Goal: Information Seeking & Learning: Learn about a topic

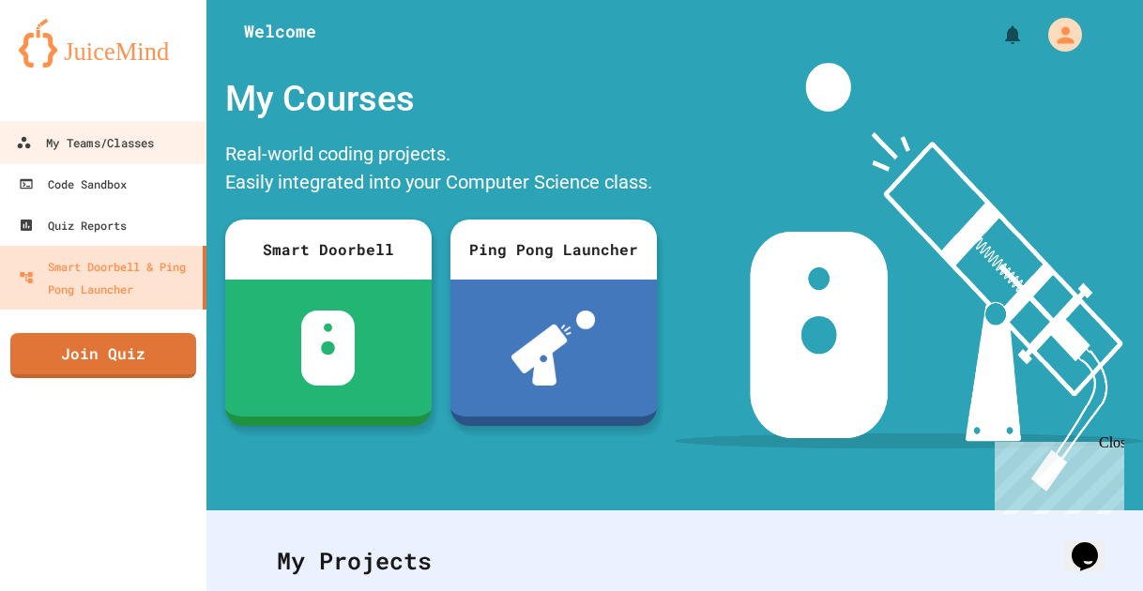
click at [107, 146] on div "My Teams/Classes" at bounding box center [85, 142] width 138 height 23
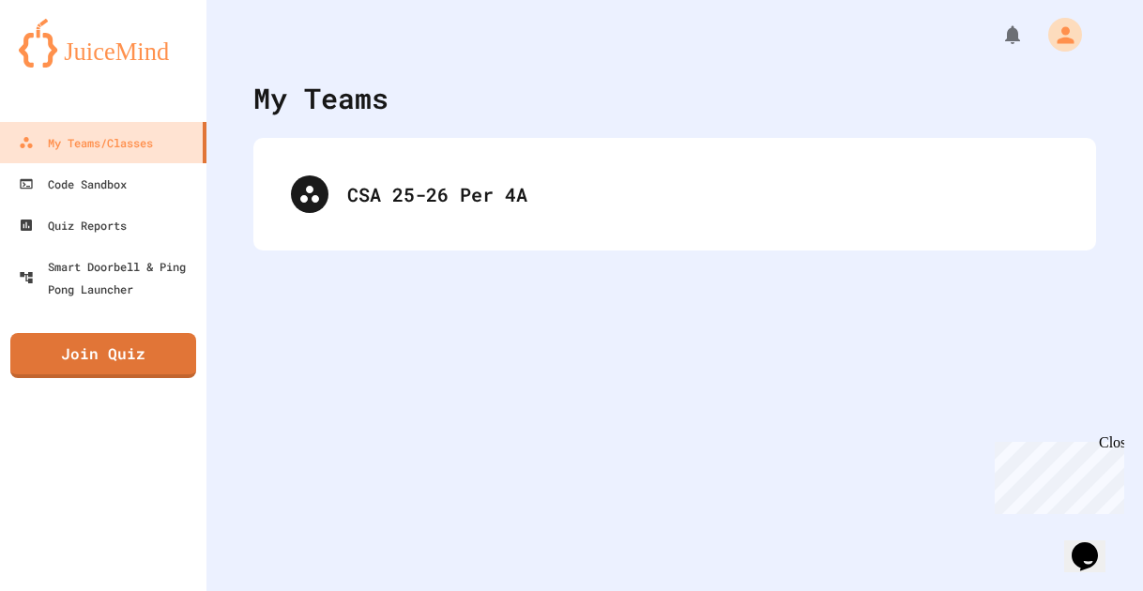
click at [402, 171] on div "CSA 25-26 Per 4A" at bounding box center [674, 194] width 805 height 75
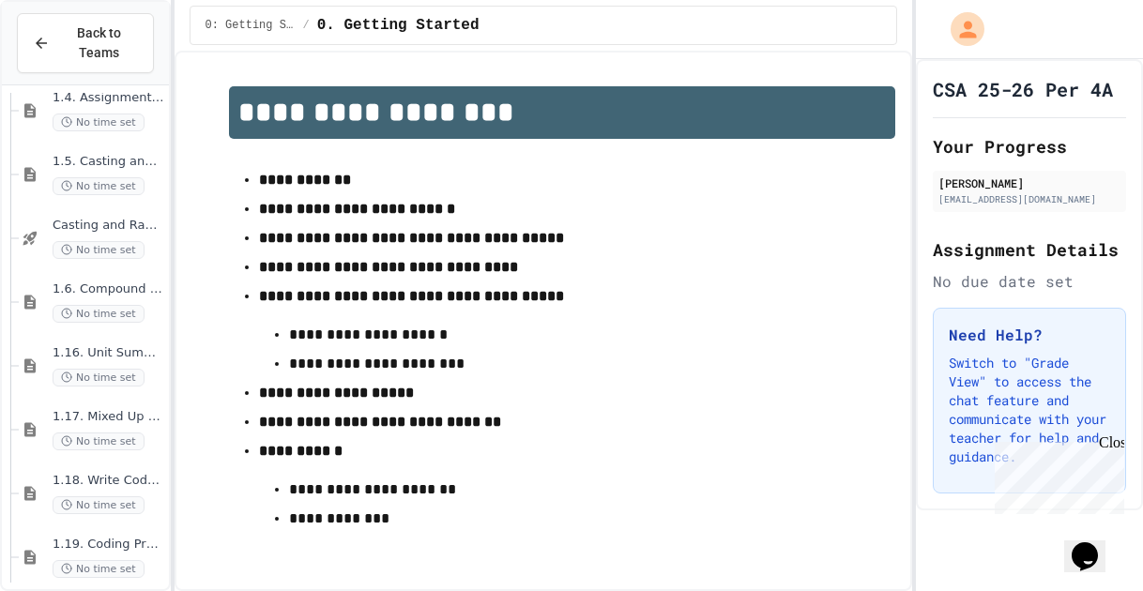
scroll to position [1040, 0]
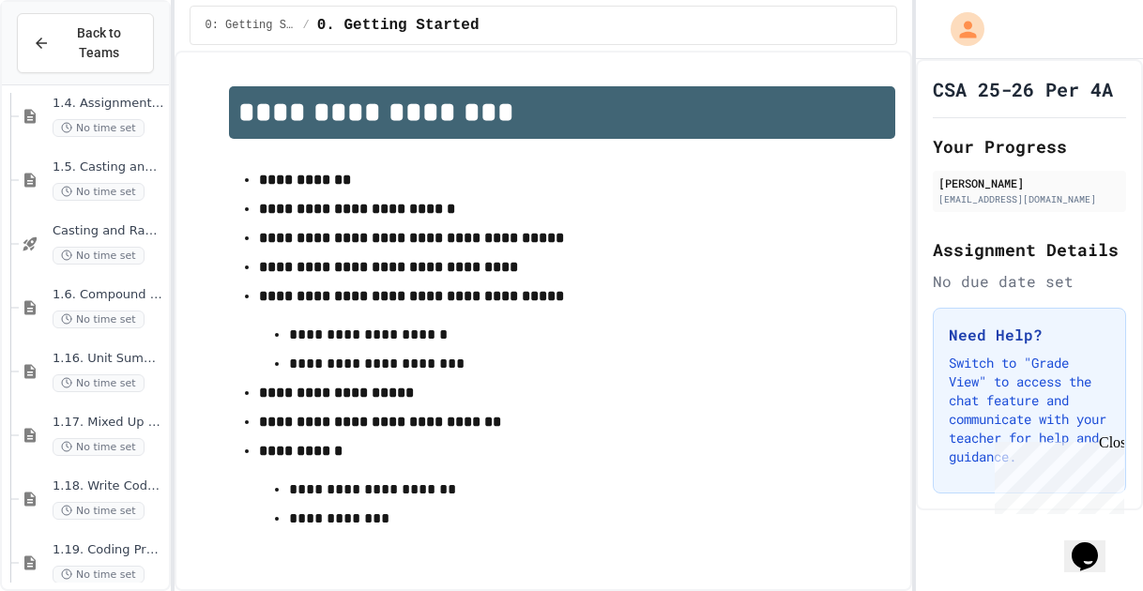
click at [110, 284] on div "1.6. Compound Assignment Operators No time set" at bounding box center [94, 308] width 150 height 64
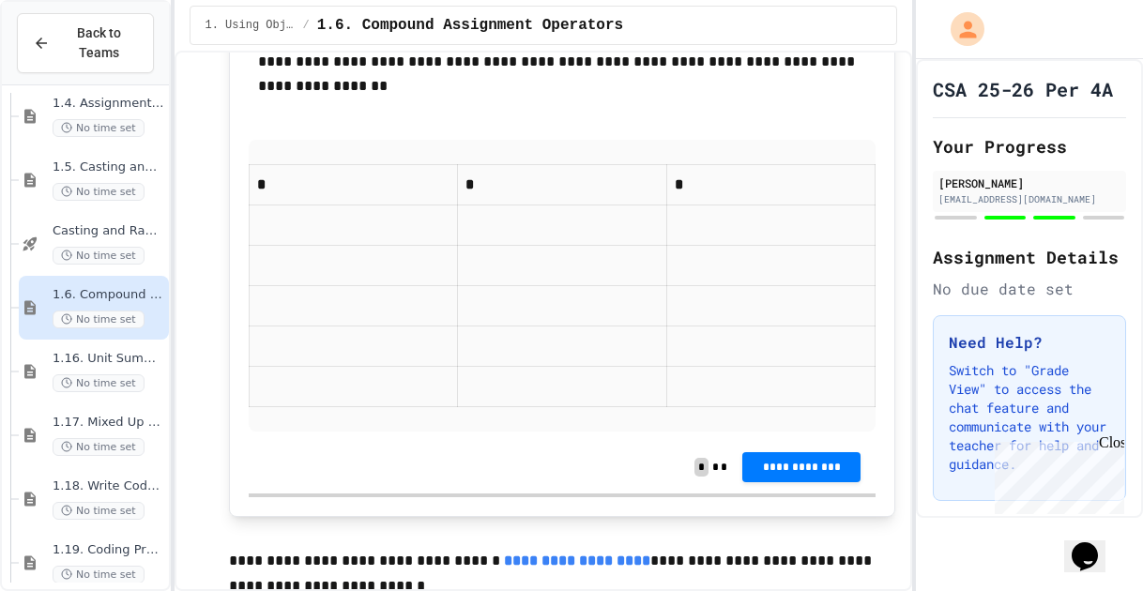
click at [495, 246] on td at bounding box center [562, 225] width 209 height 40
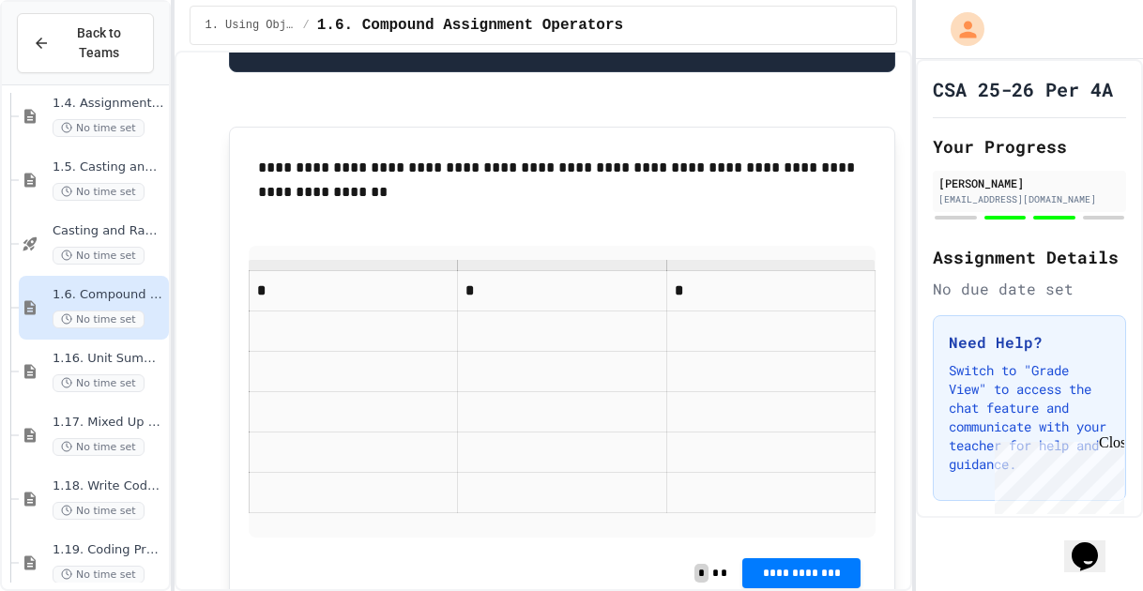
click at [448, 205] on p "**********" at bounding box center [562, 180] width 609 height 49
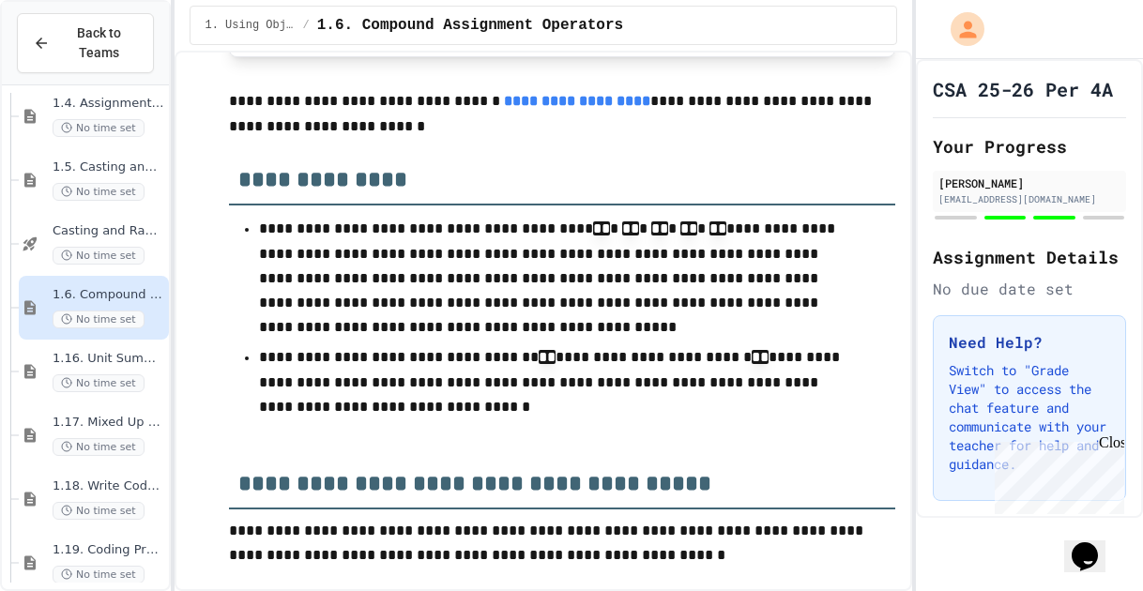
scroll to position [5288, 0]
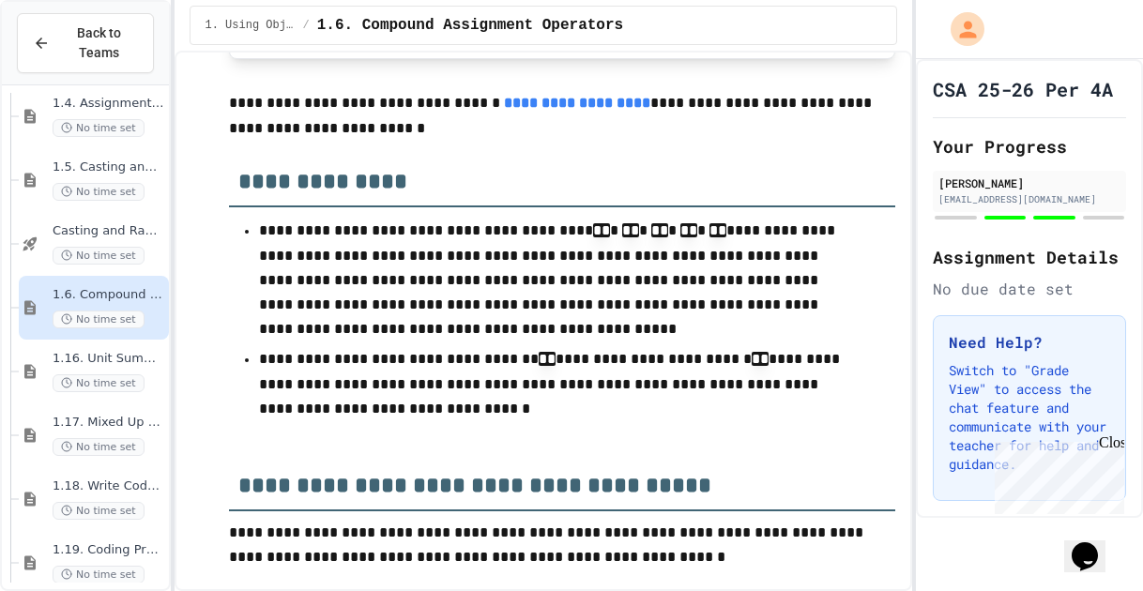
click at [127, 368] on div "1.16. Unit Summary 1a (1.1-1.6) No time set" at bounding box center [109, 371] width 113 height 41
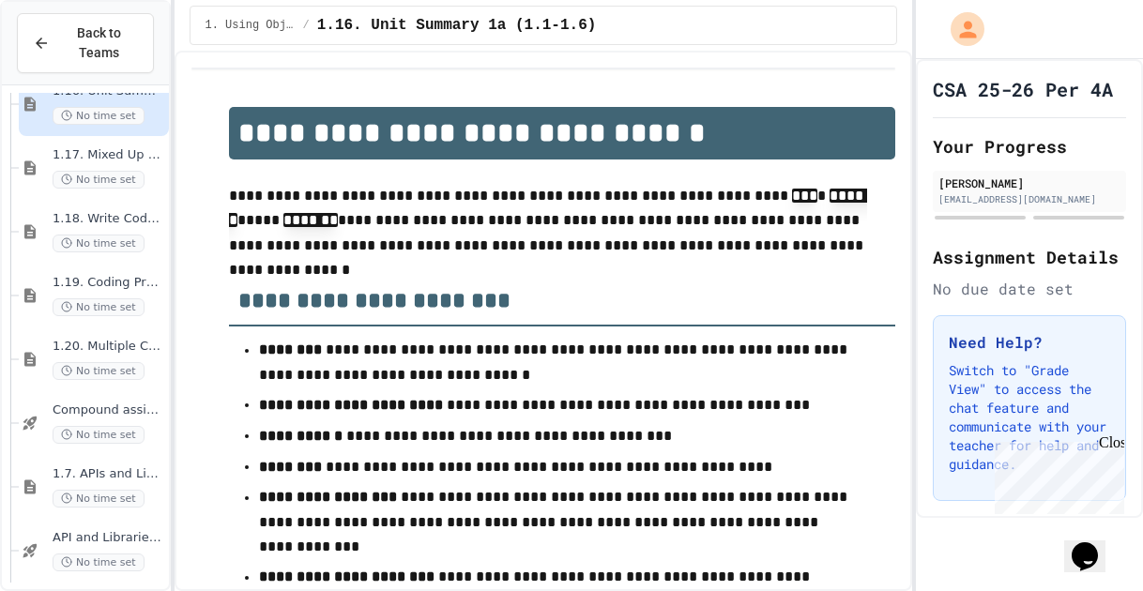
scroll to position [1309, 0]
click at [124, 427] on span "No time set" at bounding box center [99, 434] width 92 height 18
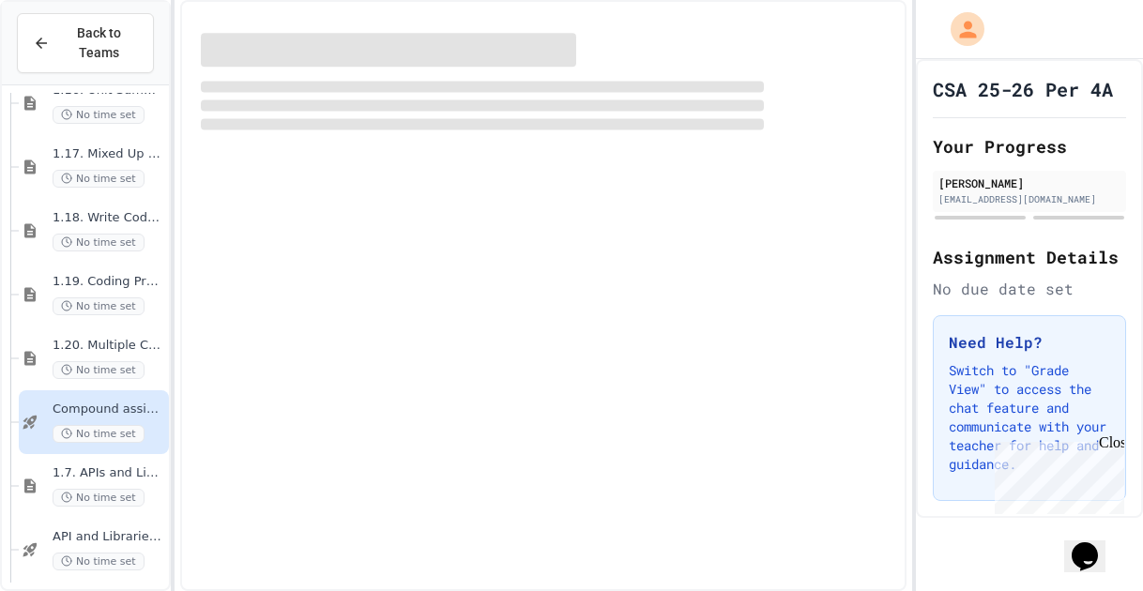
click at [126, 478] on span "1.7. APIs and Libraries" at bounding box center [109, 473] width 113 height 16
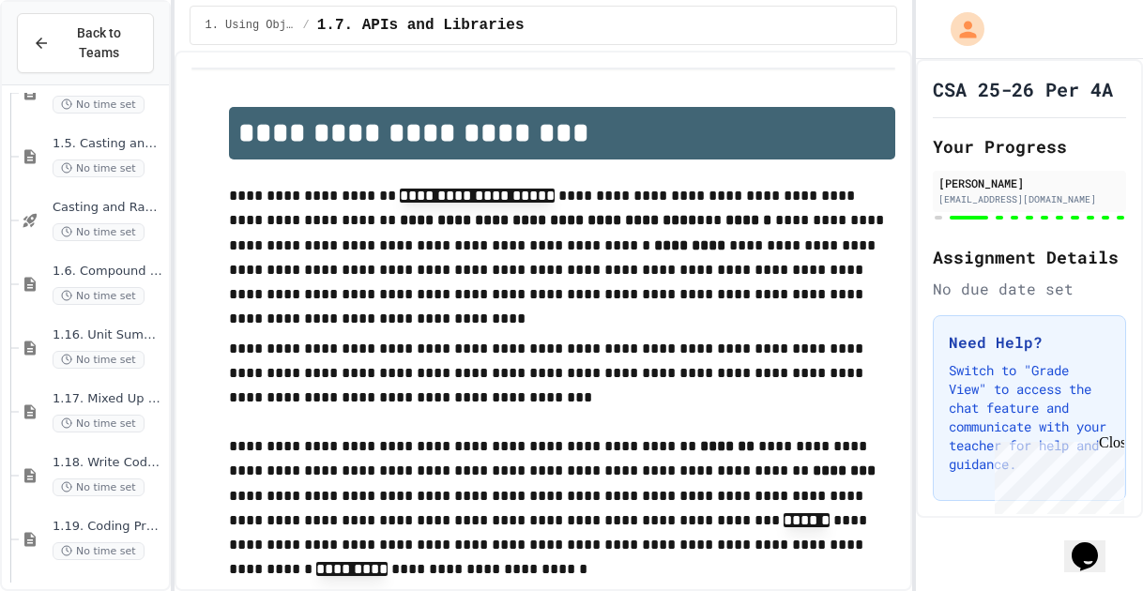
scroll to position [1059, 0]
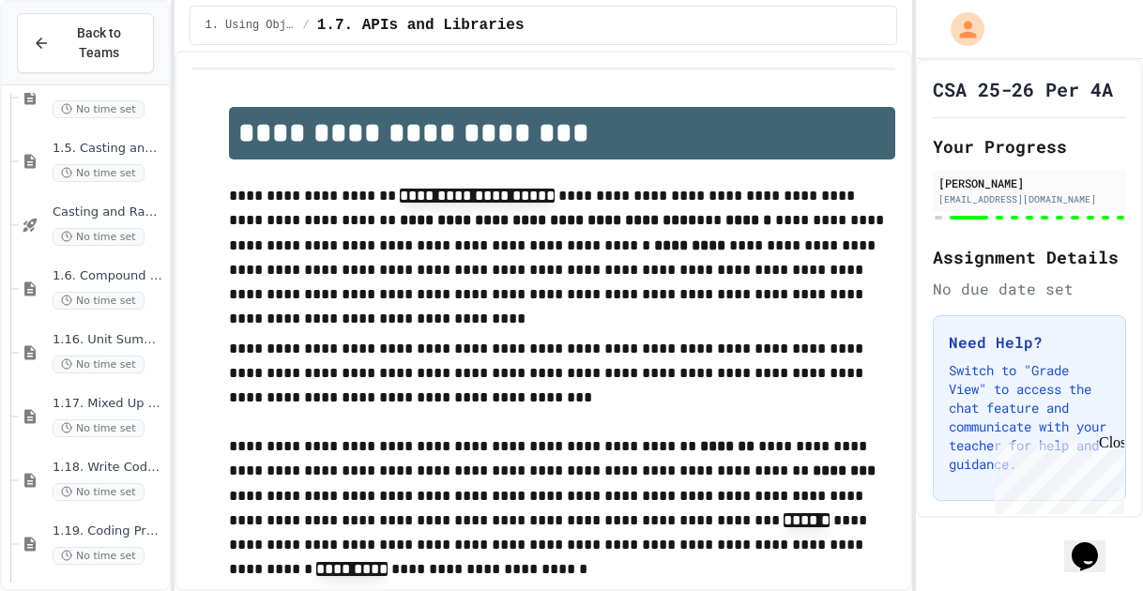
click at [102, 270] on span "1.6. Compound Assignment Operators" at bounding box center [109, 276] width 113 height 16
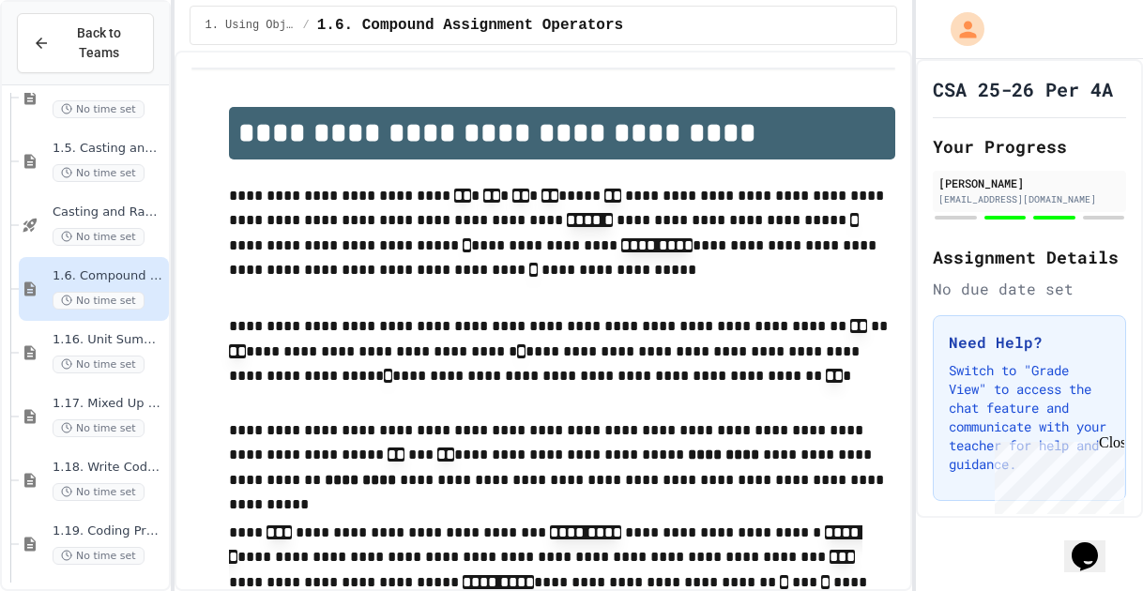
scroll to position [1140, 0]
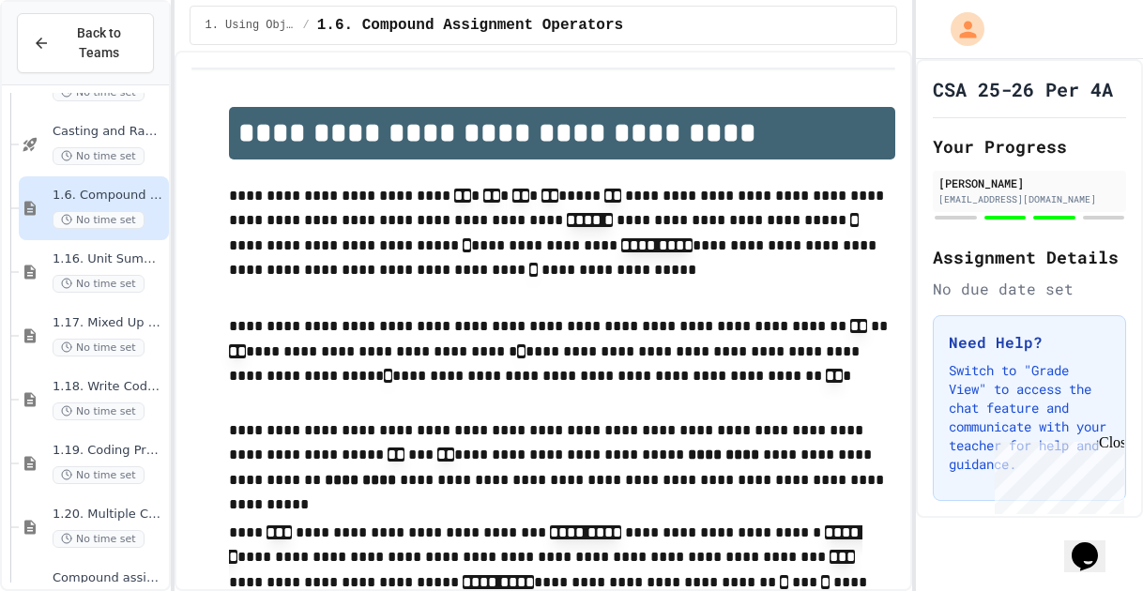
click at [104, 386] on span "1.18. Write Code Practice 1.1-1.6" at bounding box center [109, 387] width 113 height 16
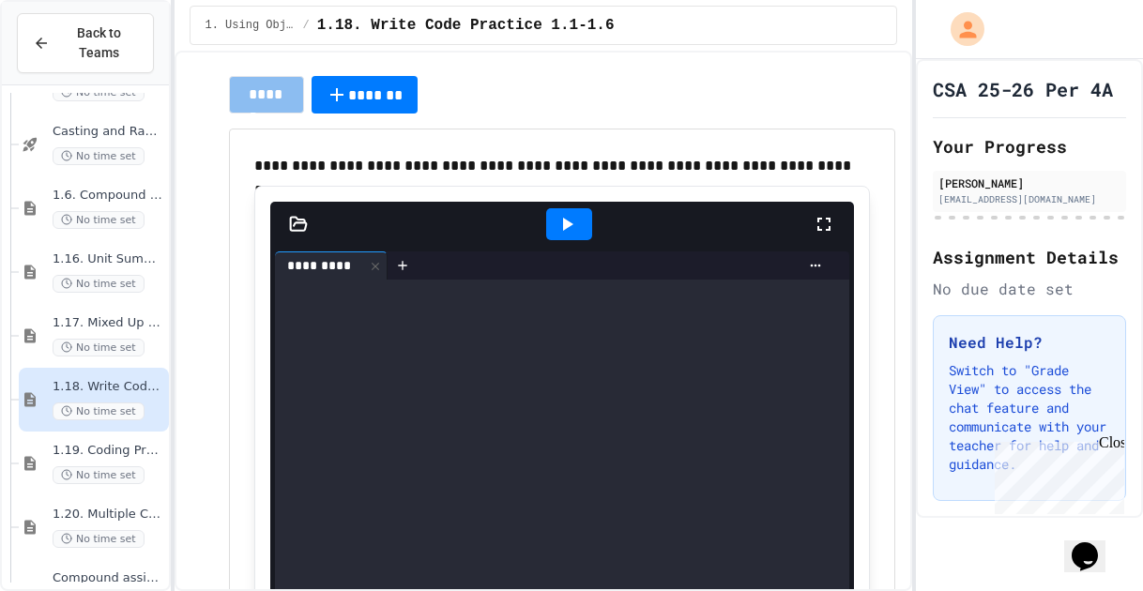
scroll to position [254, 0]
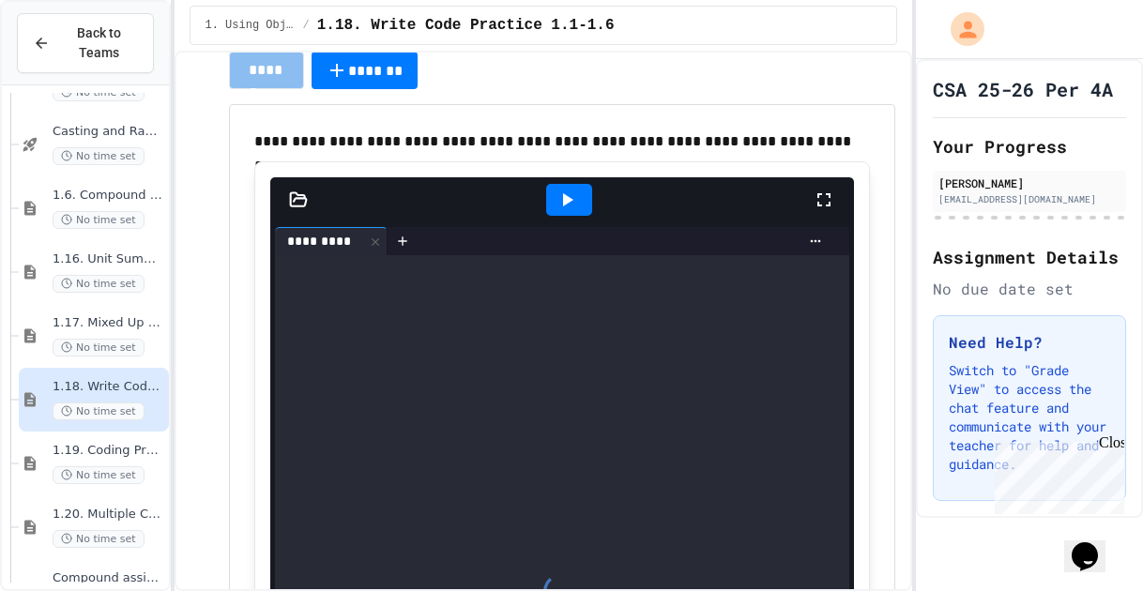
click at [424, 357] on div at bounding box center [562, 592] width 575 height 674
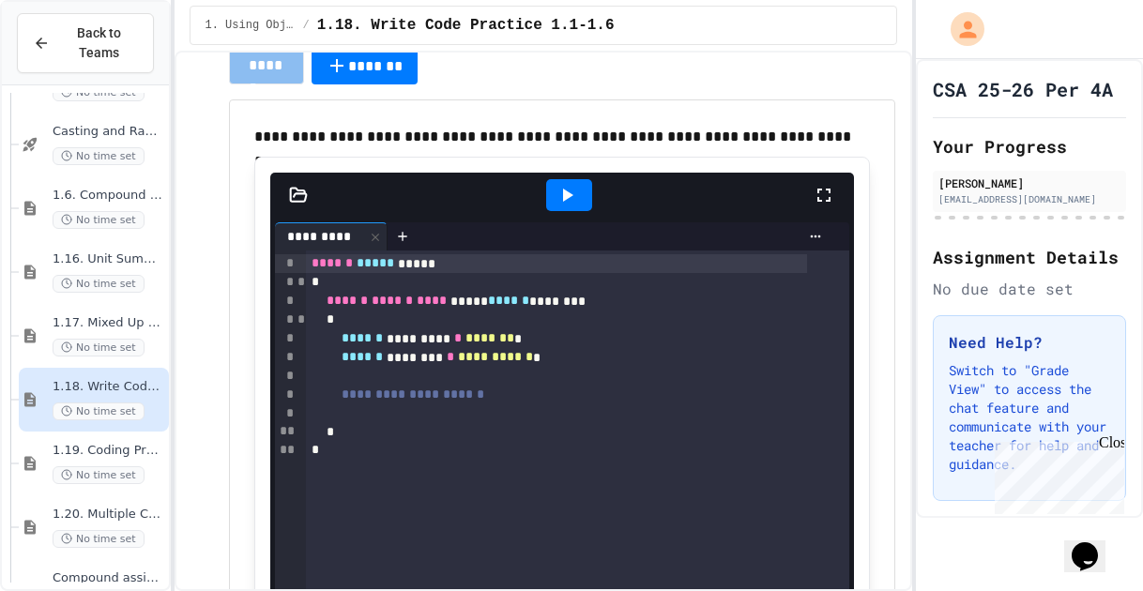
scroll to position [258, 0]
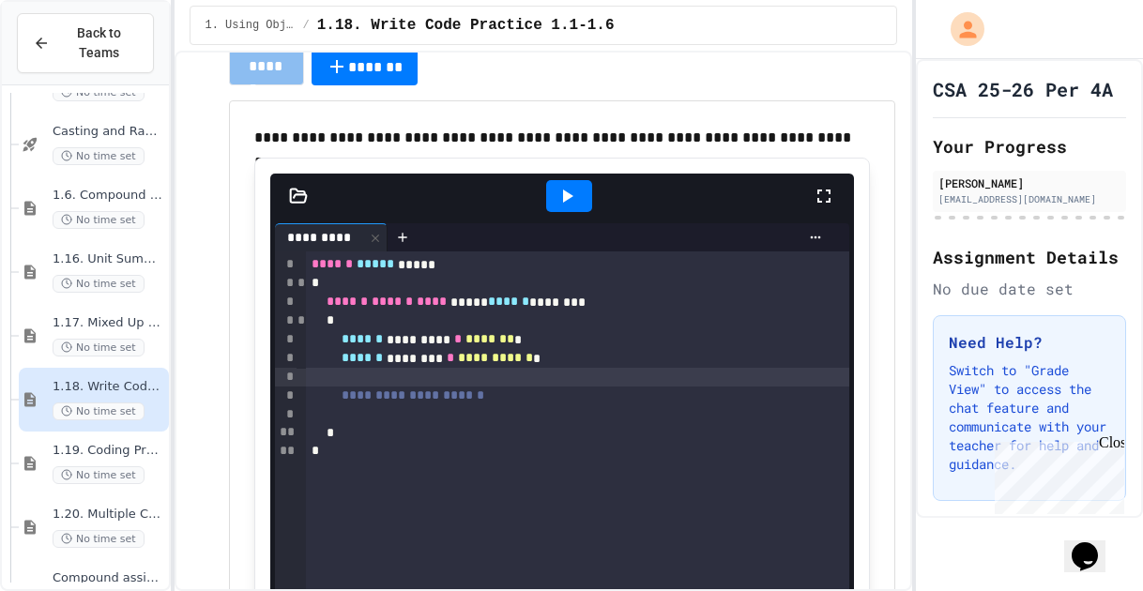
click at [450, 378] on div at bounding box center [577, 377] width 543 height 19
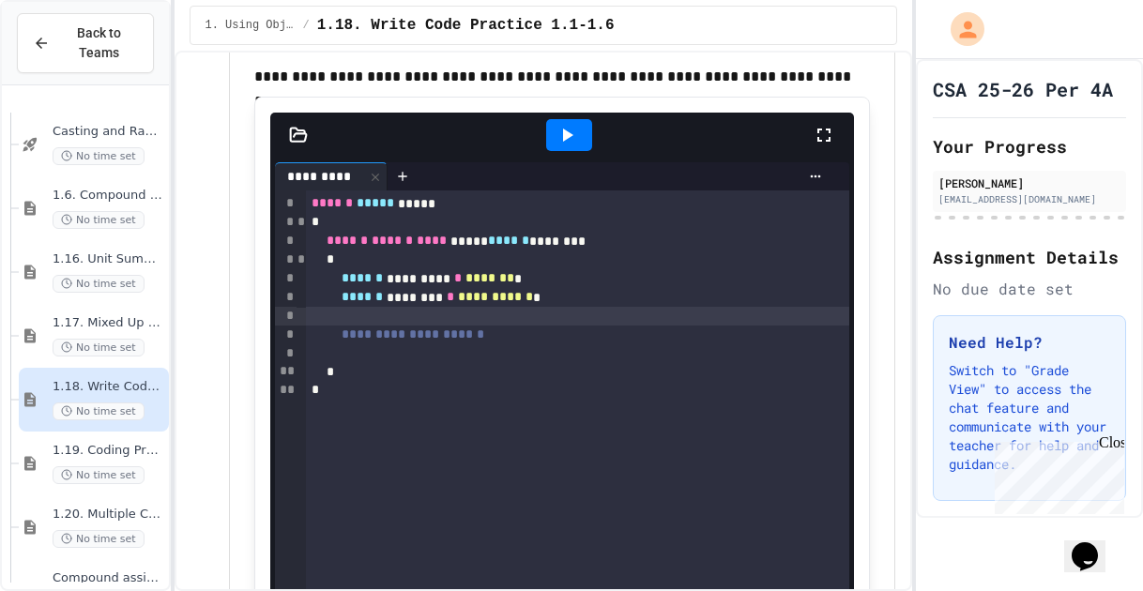
scroll to position [1257, 0]
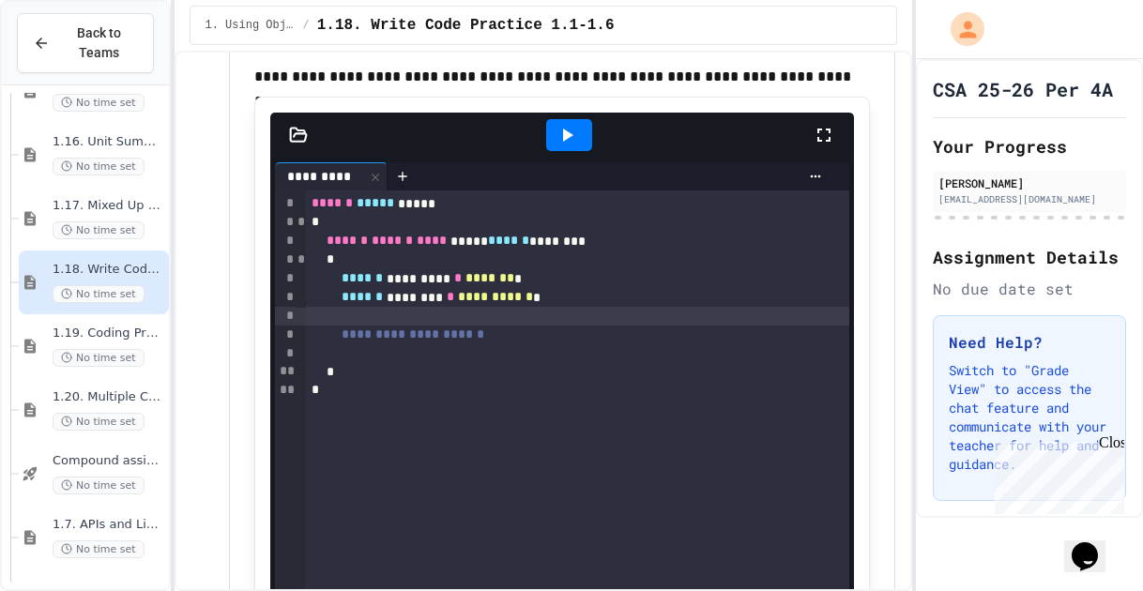
click at [95, 322] on div "1.19. Coding Practice 1a (1.1-1.6) No time set" at bounding box center [94, 346] width 150 height 64
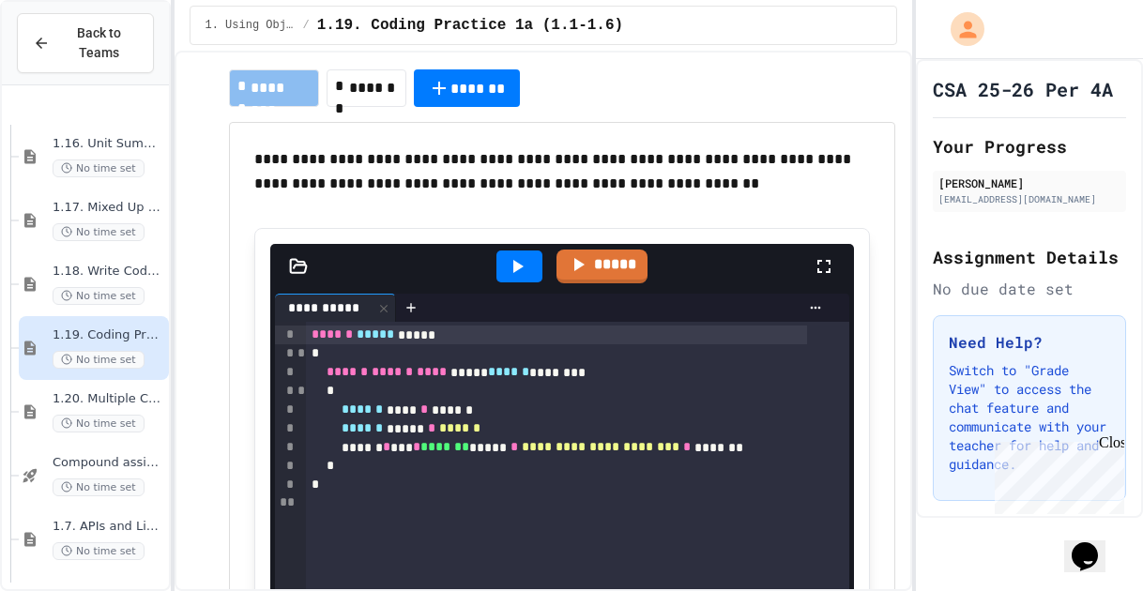
scroll to position [1398, 0]
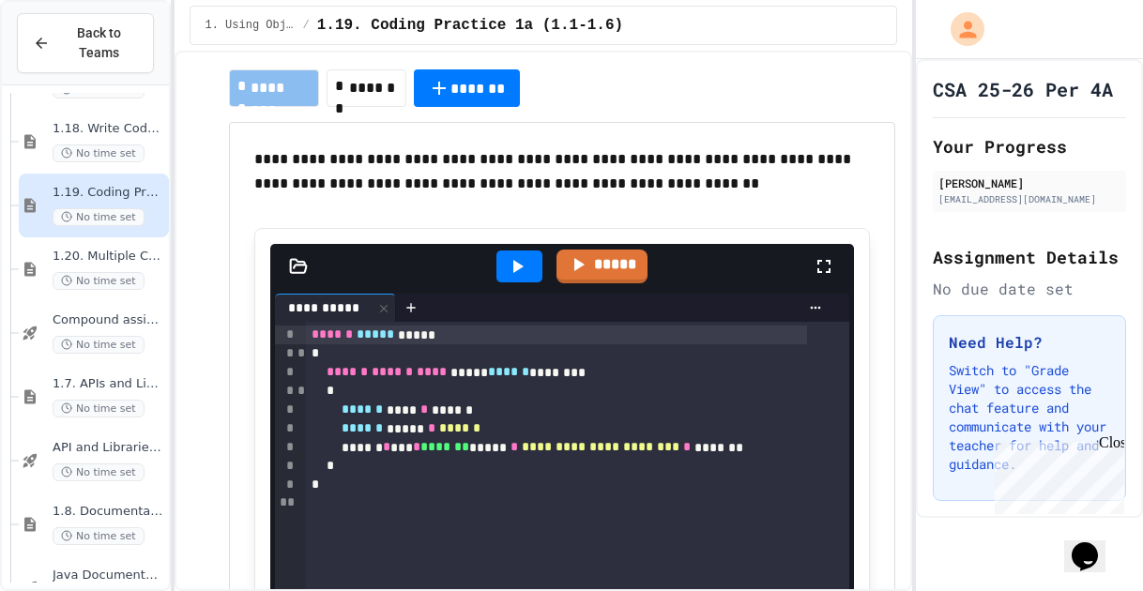
click at [107, 444] on span "API and Libraries - Topic 1.7" at bounding box center [109, 448] width 113 height 16
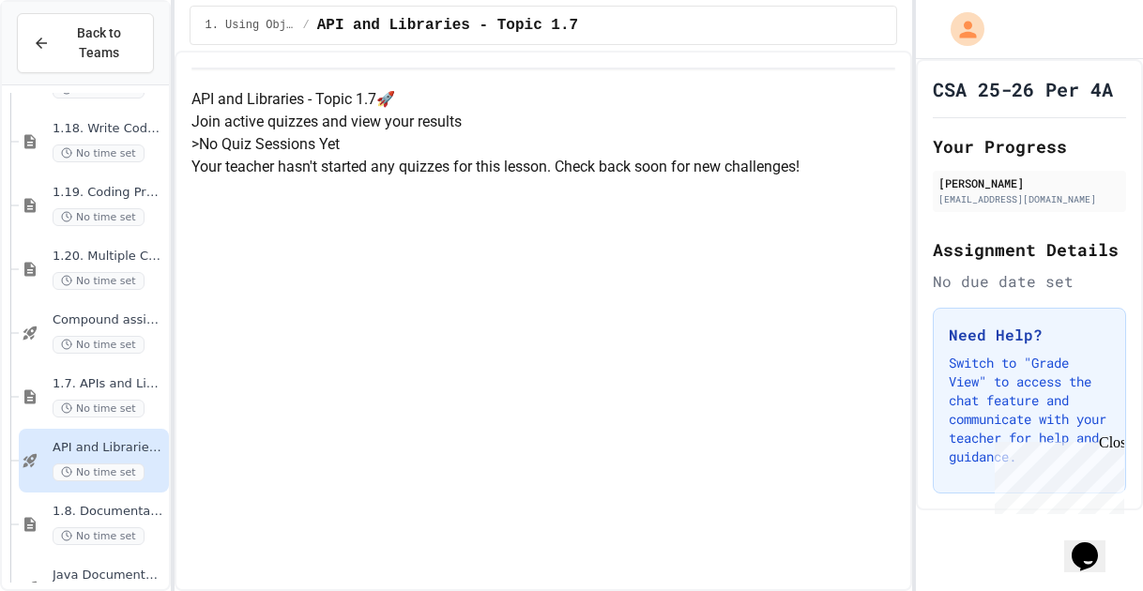
click at [101, 356] on div "Compound assignment operators - Quiz No time set" at bounding box center [94, 333] width 150 height 64
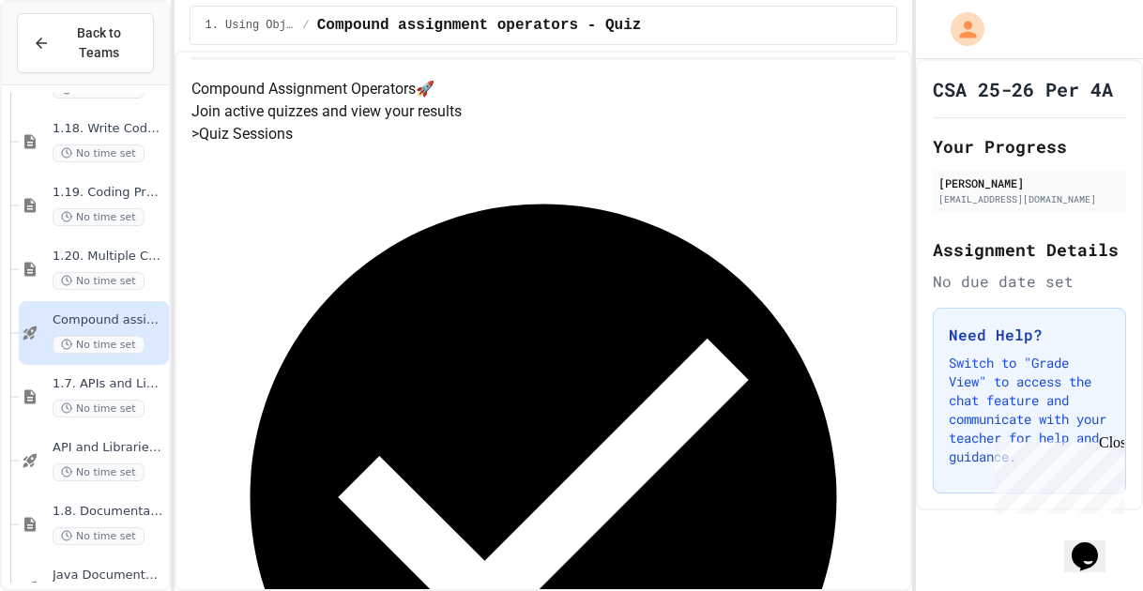
scroll to position [11, 0]
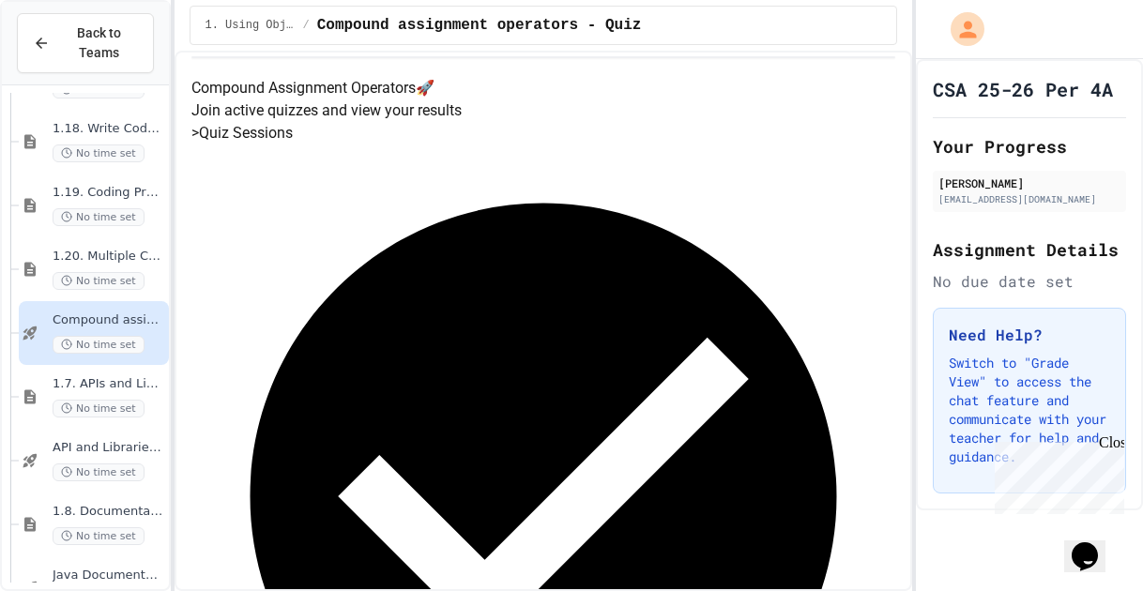
click at [120, 376] on span "1.7. APIs and Libraries" at bounding box center [109, 384] width 113 height 16
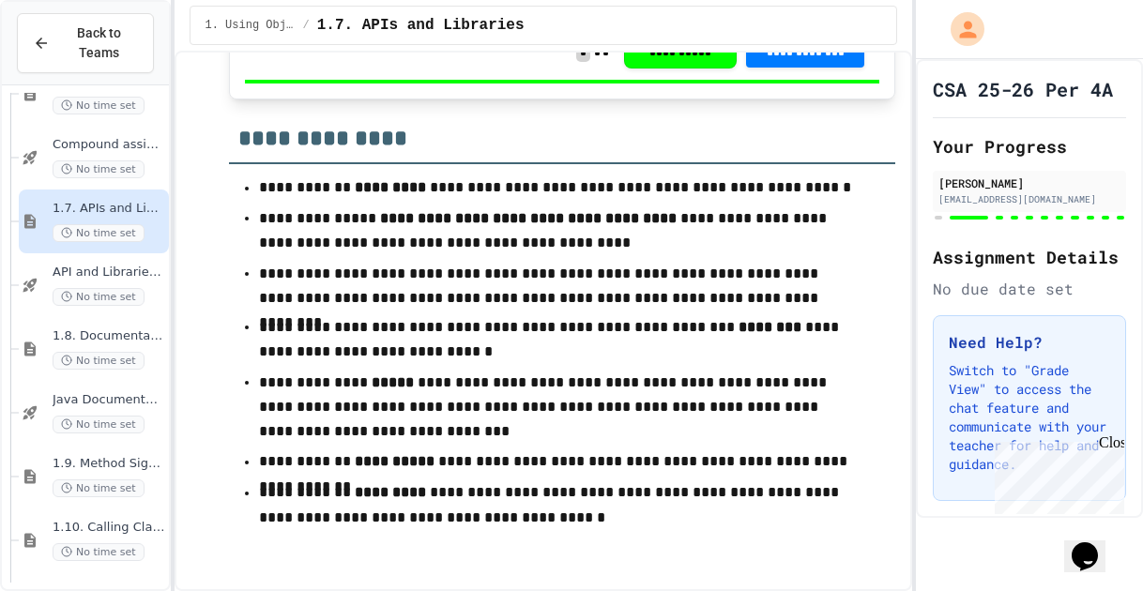
scroll to position [1575, 0]
click at [115, 326] on span "1.8. Documentation with Comments and Preconditions" at bounding box center [109, 334] width 113 height 16
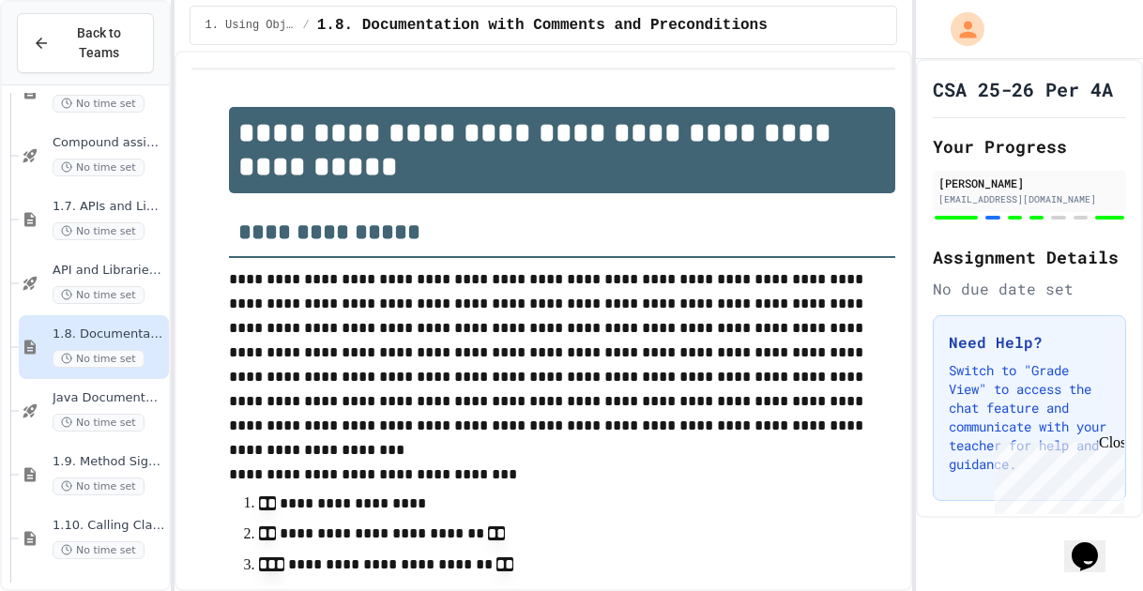
click at [125, 209] on span "1.7. APIs and Libraries" at bounding box center [109, 207] width 113 height 16
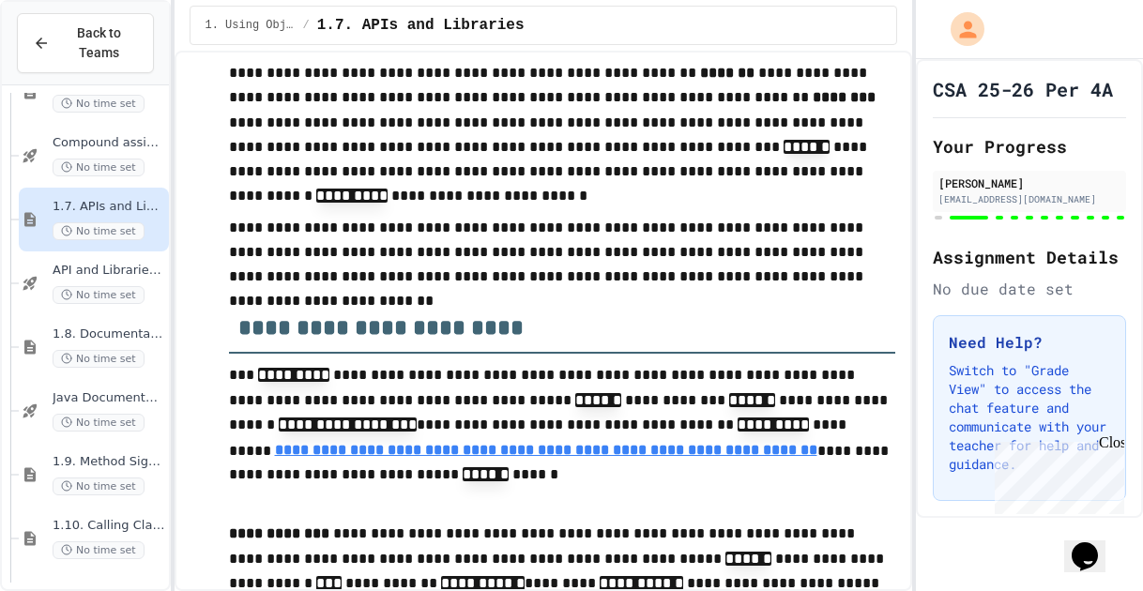
scroll to position [375, 0]
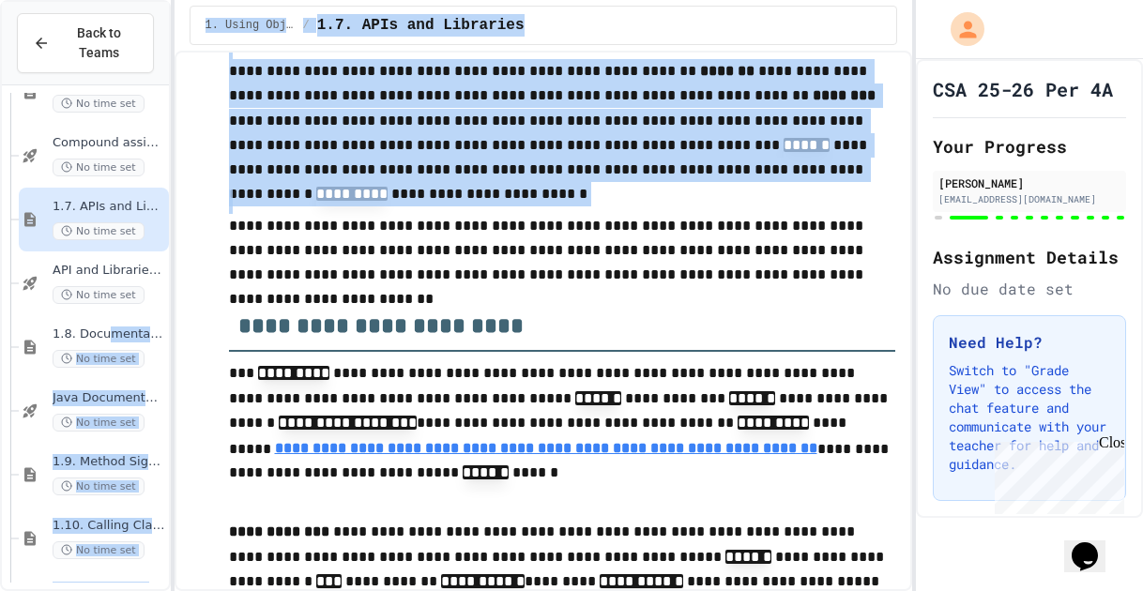
drag, startPoint x: 99, startPoint y: 332, endPoint x: 390, endPoint y: 214, distance: 314.0
click at [390, 214] on div "**********" at bounding box center [571, 295] width 1143 height 591
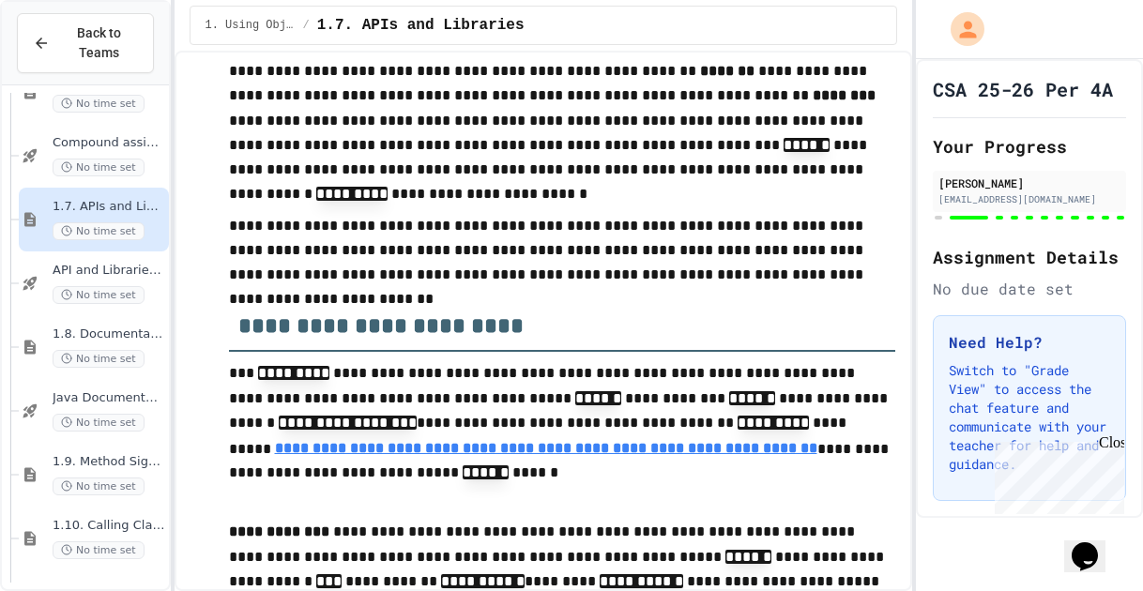
click at [407, 266] on p "**********" at bounding box center [562, 250] width 667 height 73
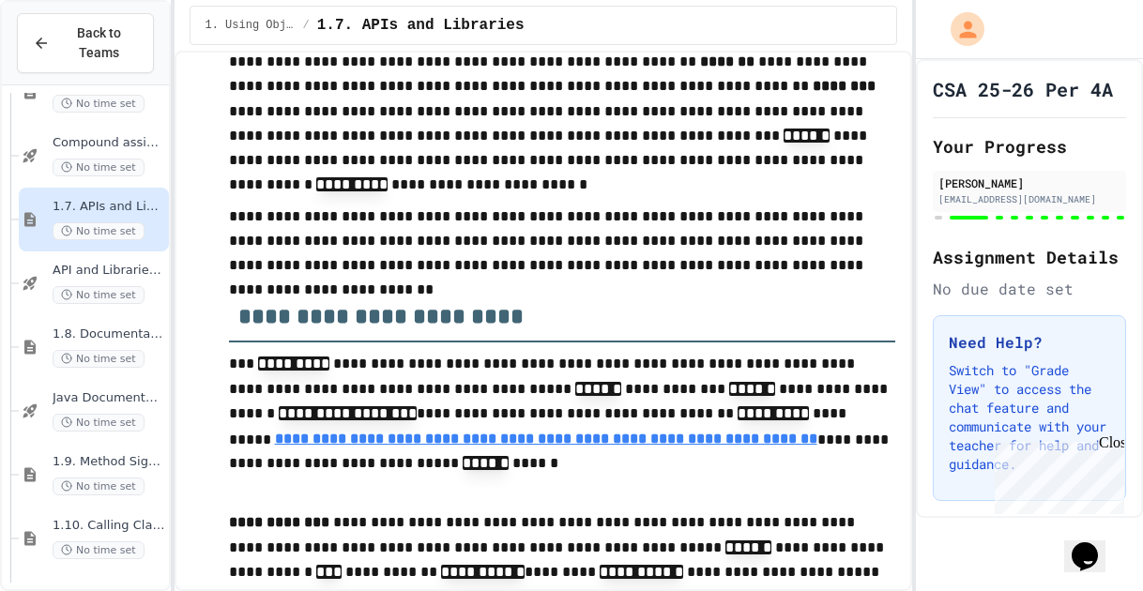
scroll to position [397, 0]
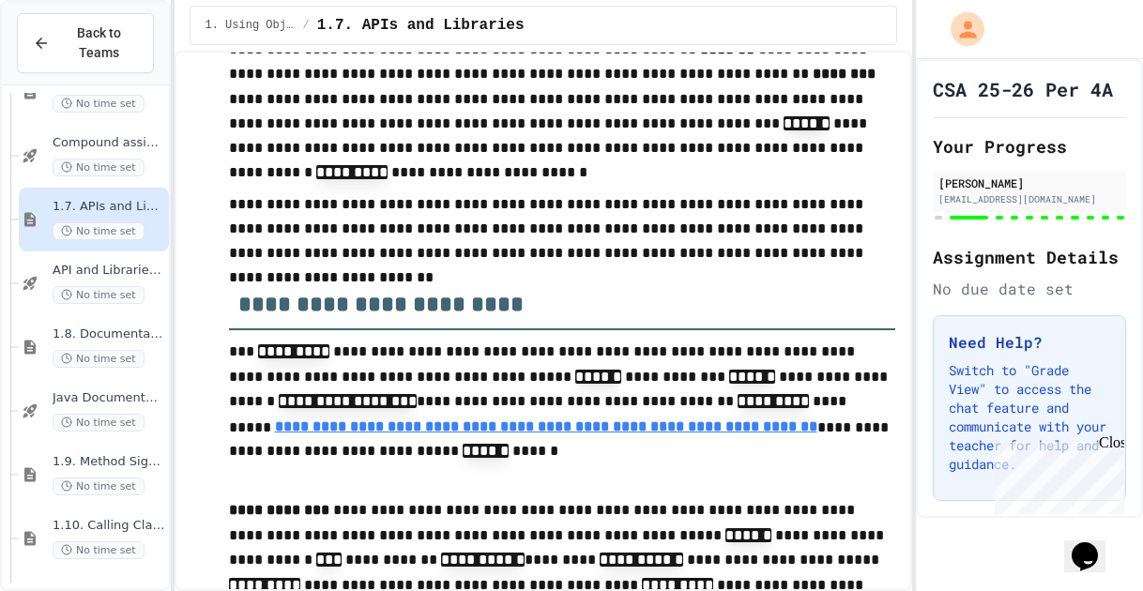
click at [129, 320] on div "1.8. Documentation with Comments and Preconditions No time set" at bounding box center [94, 347] width 150 height 64
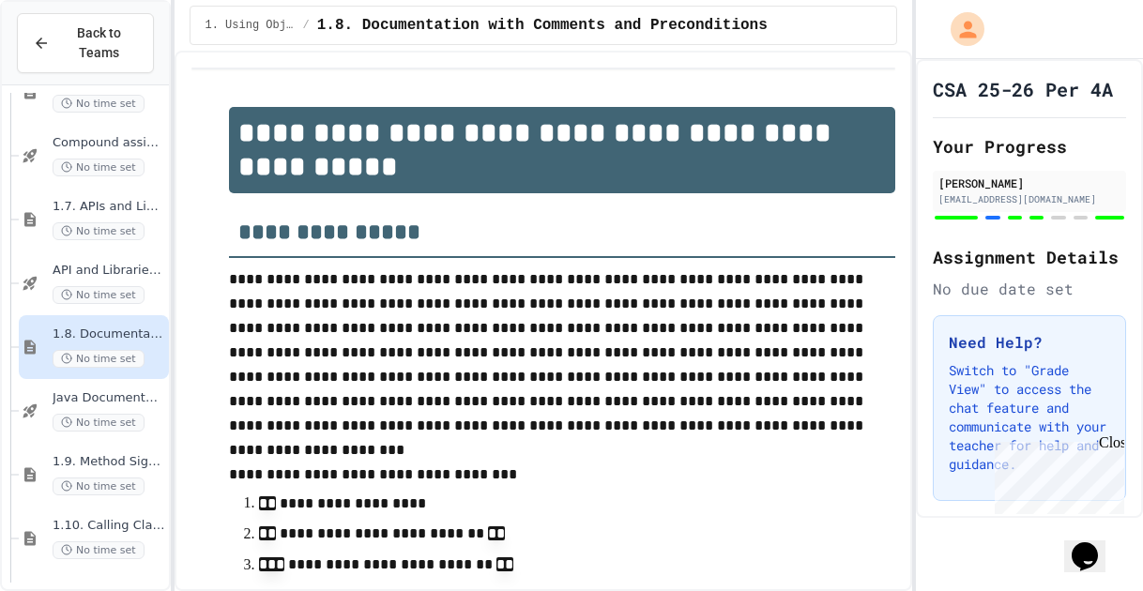
click at [111, 228] on span "No time set" at bounding box center [99, 231] width 92 height 18
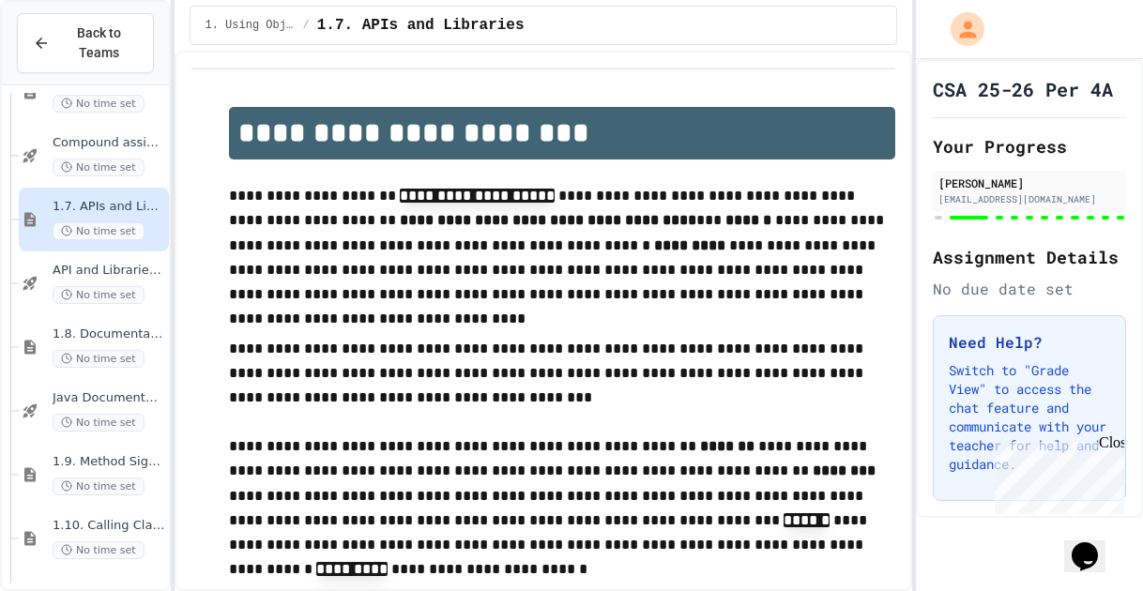
click at [103, 326] on span "1.8. Documentation with Comments and Preconditions" at bounding box center [109, 334] width 113 height 16
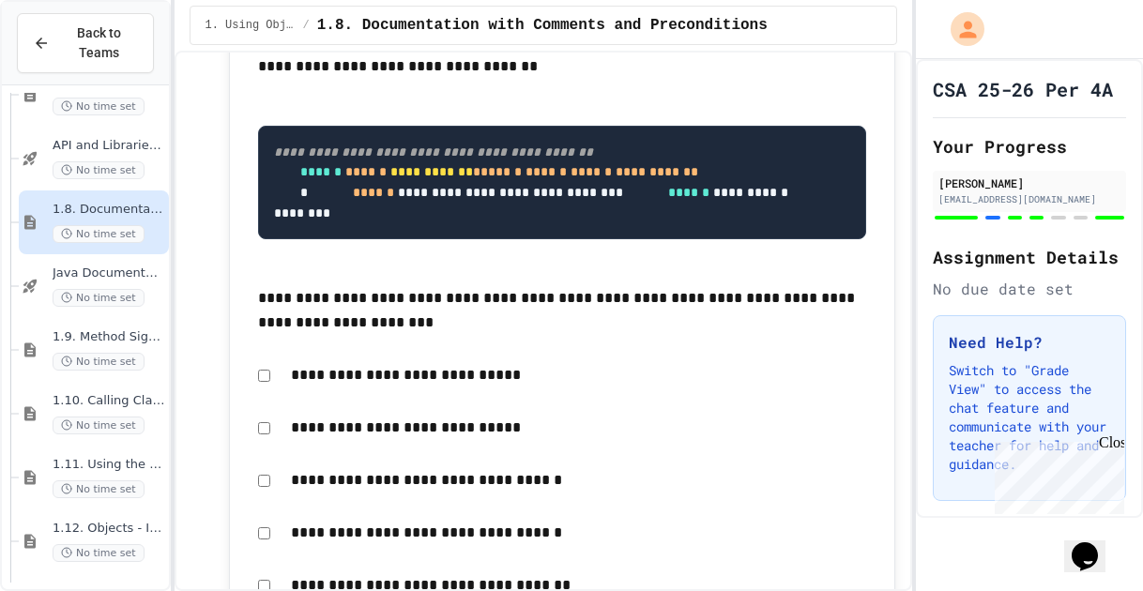
scroll to position [1701, 0]
click at [68, 342] on span "1.9. Method Signatures" at bounding box center [109, 336] width 113 height 16
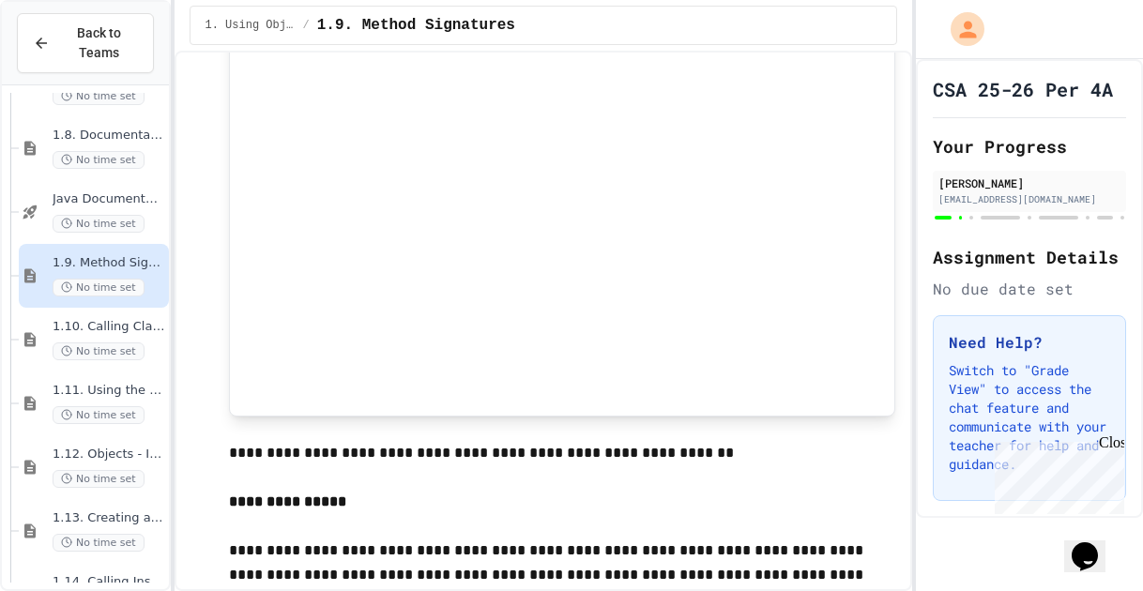
scroll to position [1766, 0]
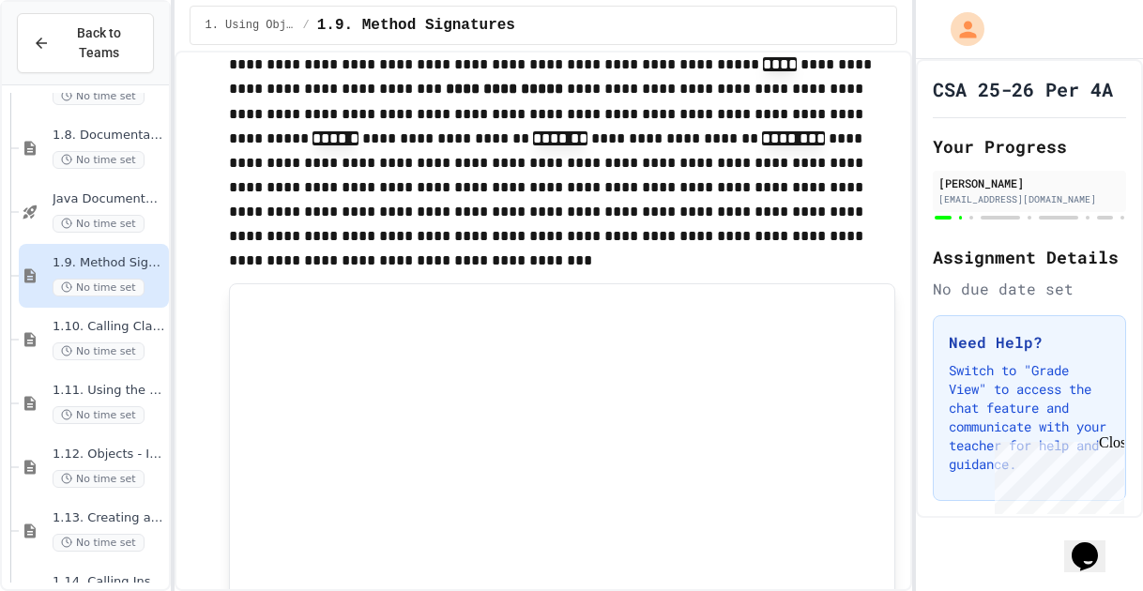
click at [68, 157] on icon at bounding box center [66, 159] width 11 height 11
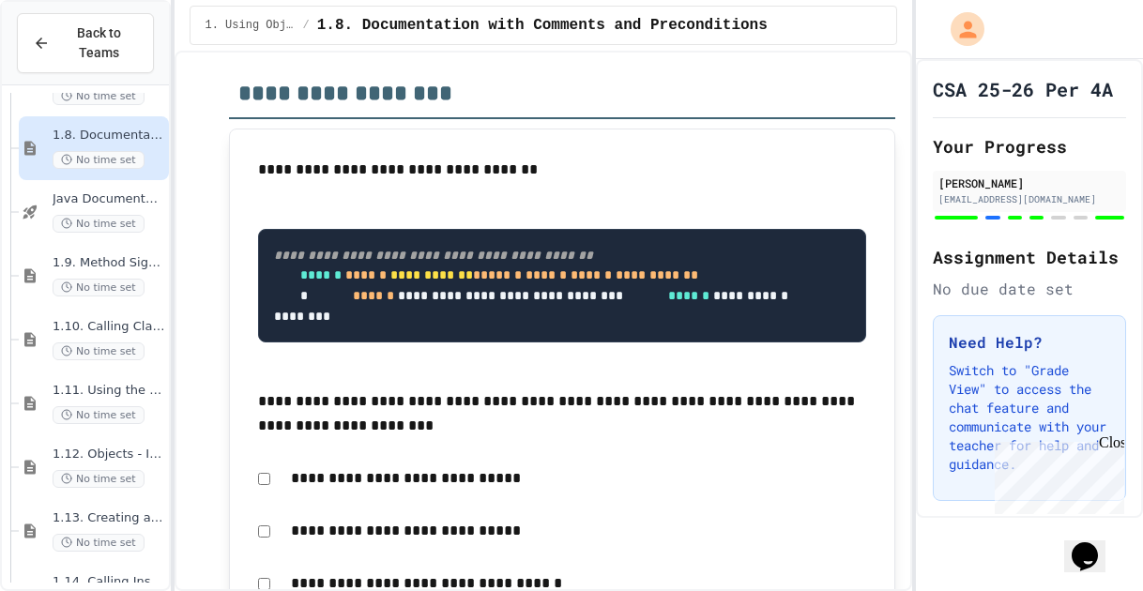
scroll to position [10328, 0]
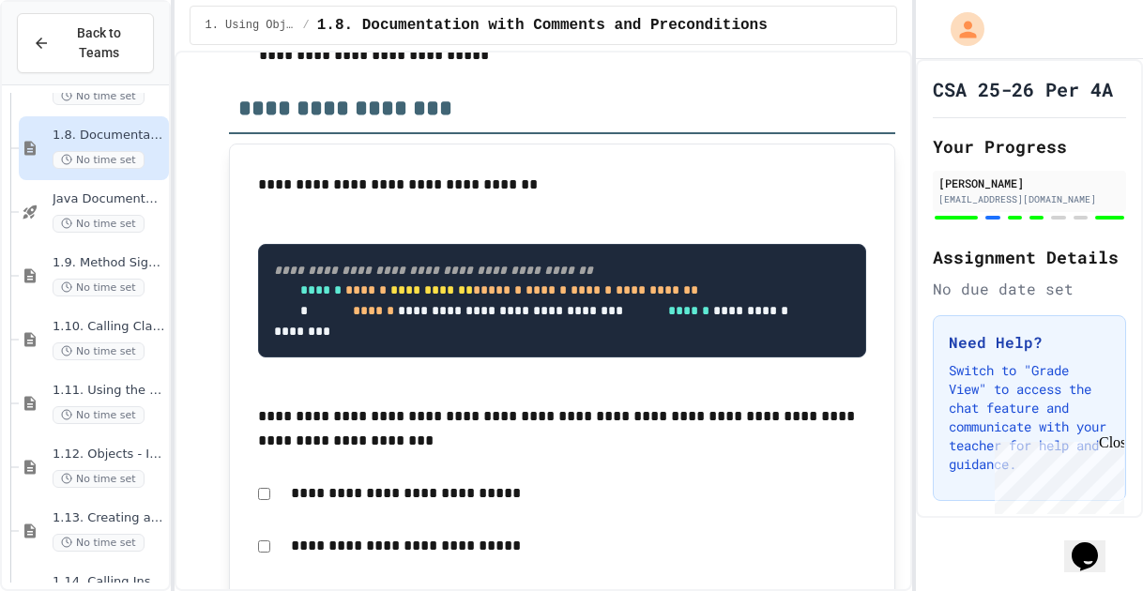
click at [129, 320] on span "1.10. Calling Class Methods" at bounding box center [109, 327] width 113 height 16
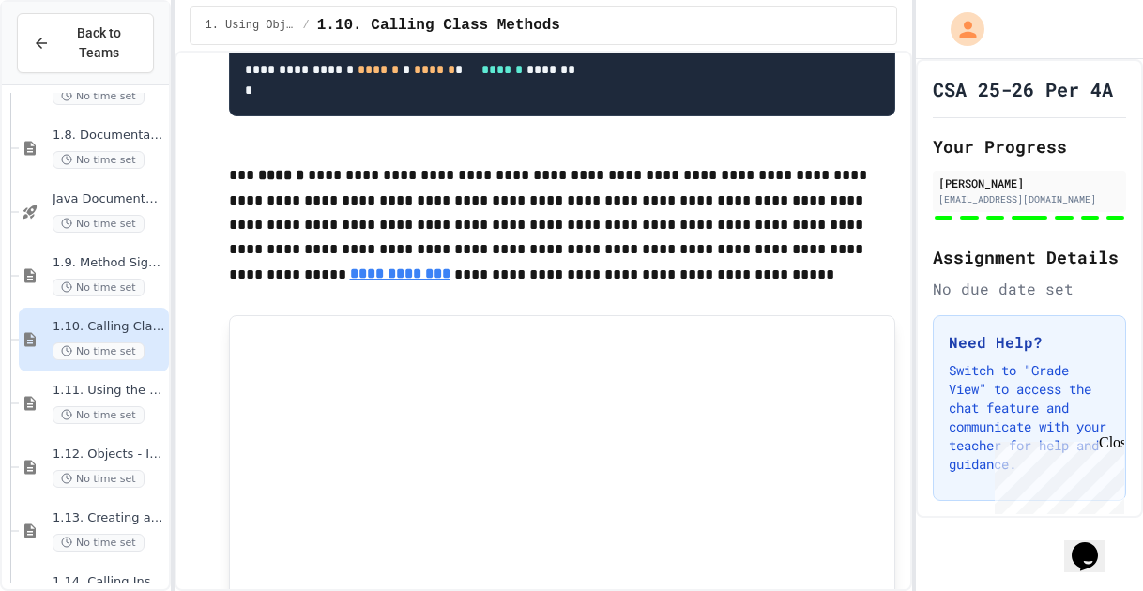
scroll to position [1442, 0]
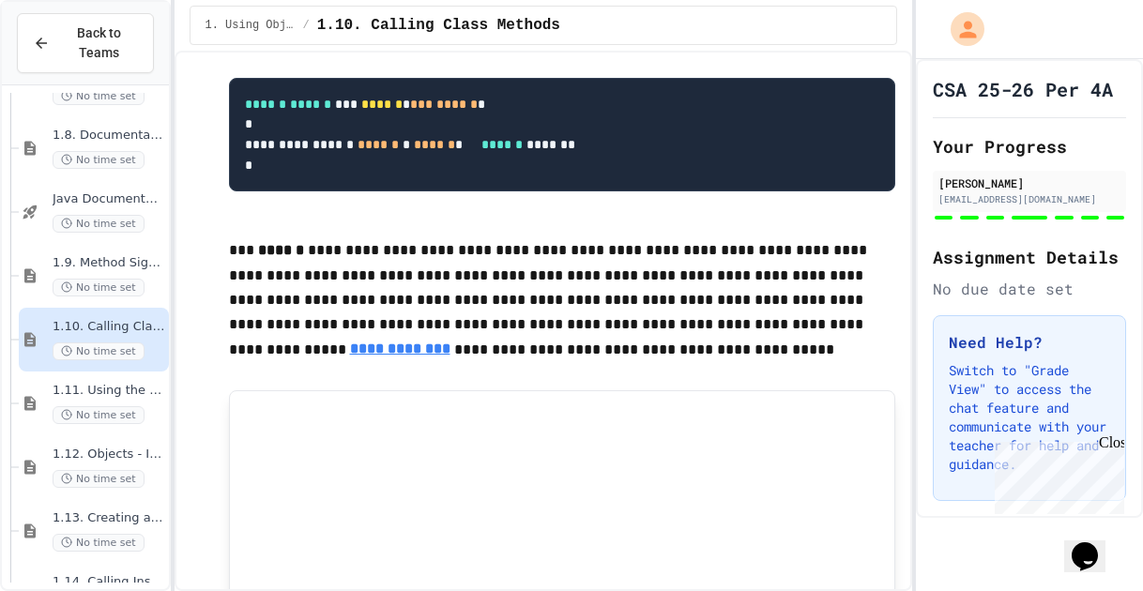
click at [126, 272] on div "1.9. Method Signatures No time set" at bounding box center [109, 275] width 113 height 41
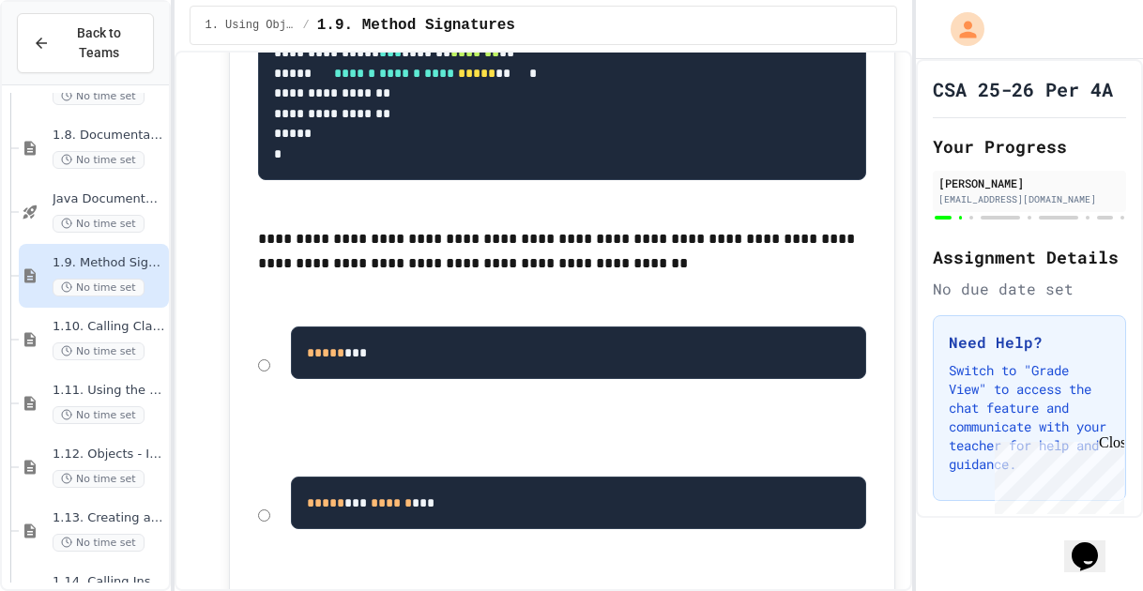
scroll to position [14541, 0]
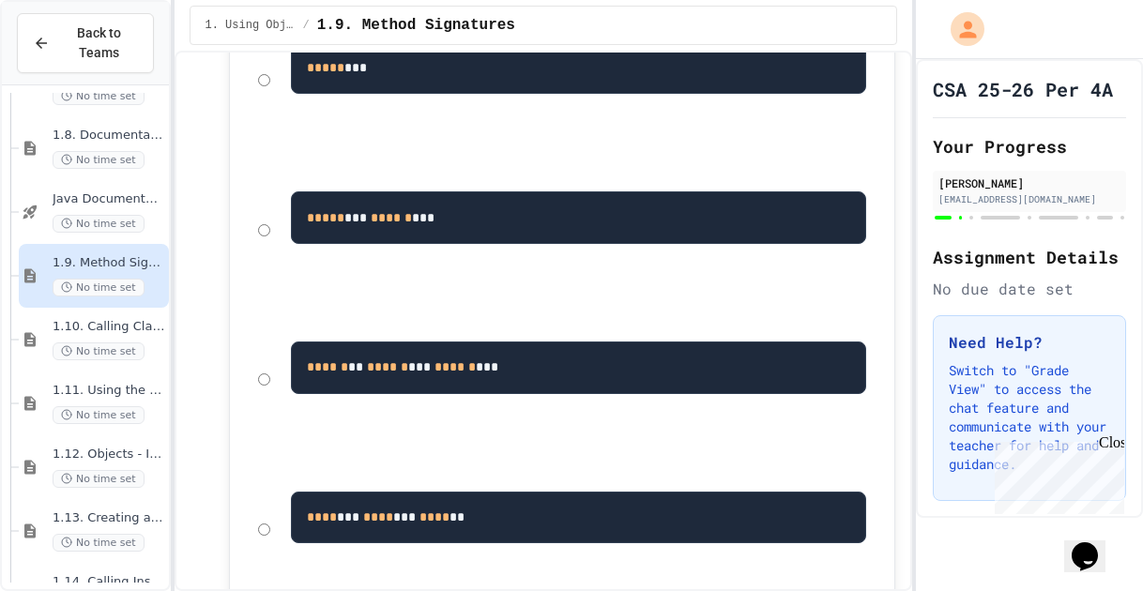
click at [119, 335] on div "1.10. Calling Class Methods No time set" at bounding box center [109, 339] width 113 height 41
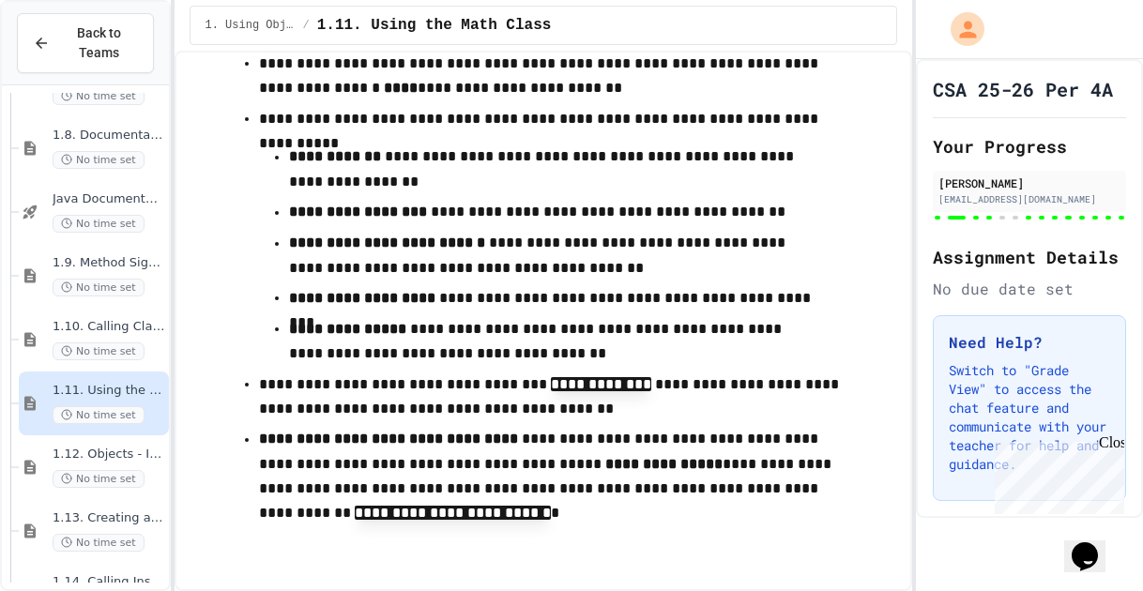
scroll to position [15946, 0]
